Goal: Navigation & Orientation: Find specific page/section

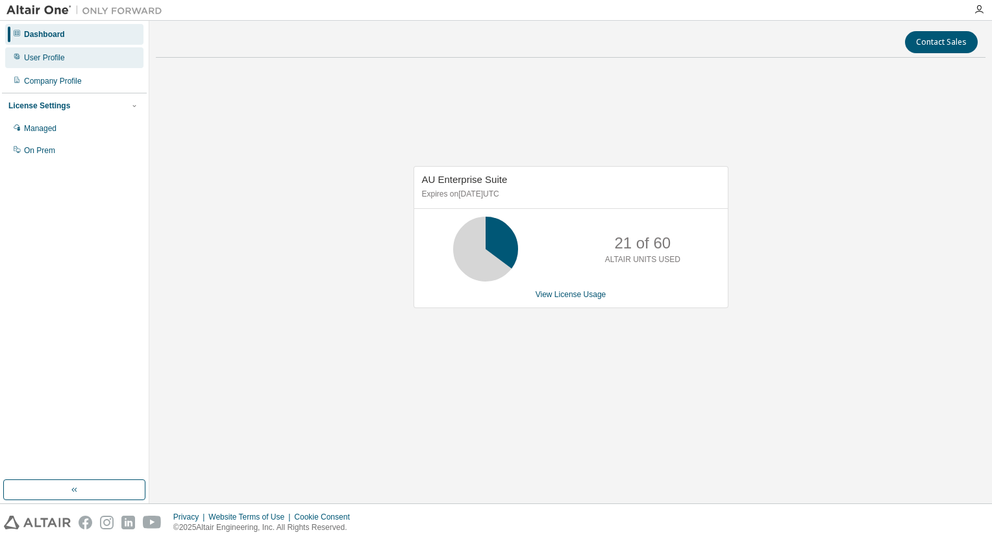
click at [40, 64] on div "User Profile" at bounding box center [74, 57] width 138 height 21
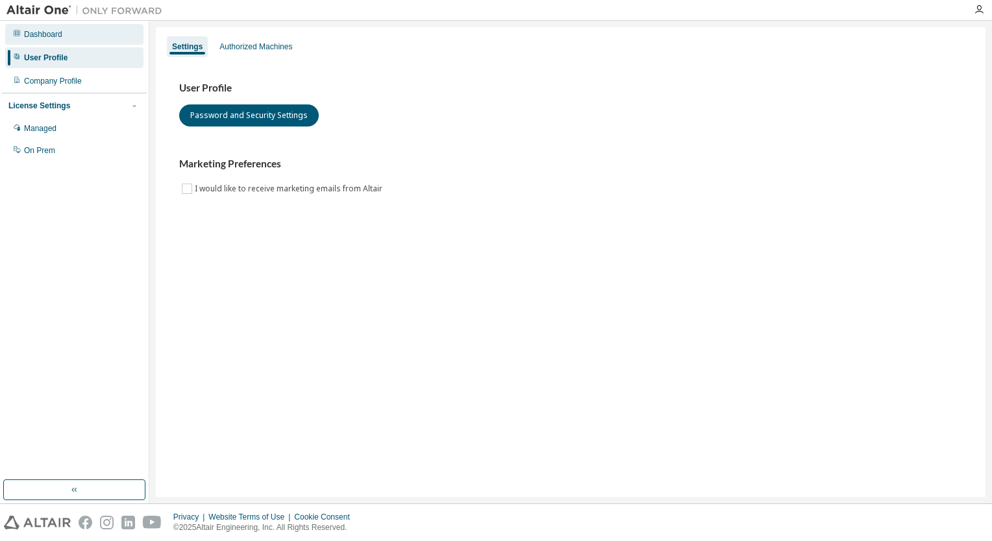
click at [39, 34] on div "Dashboard" at bounding box center [43, 34] width 38 height 10
